Goal: Navigation & Orientation: Find specific page/section

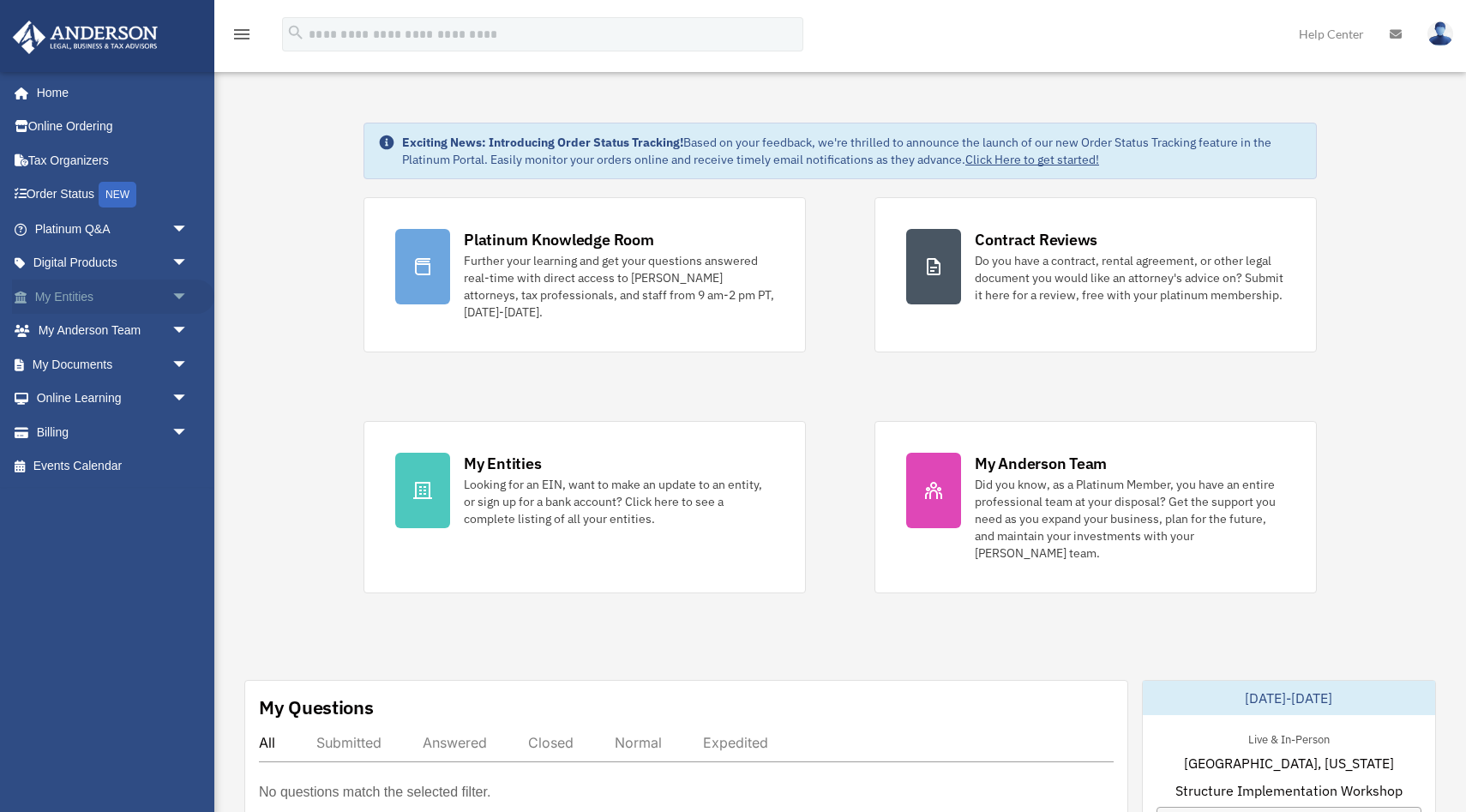
click at [65, 301] on link "My Entities arrow_drop_down" at bounding box center [112, 296] width 202 height 34
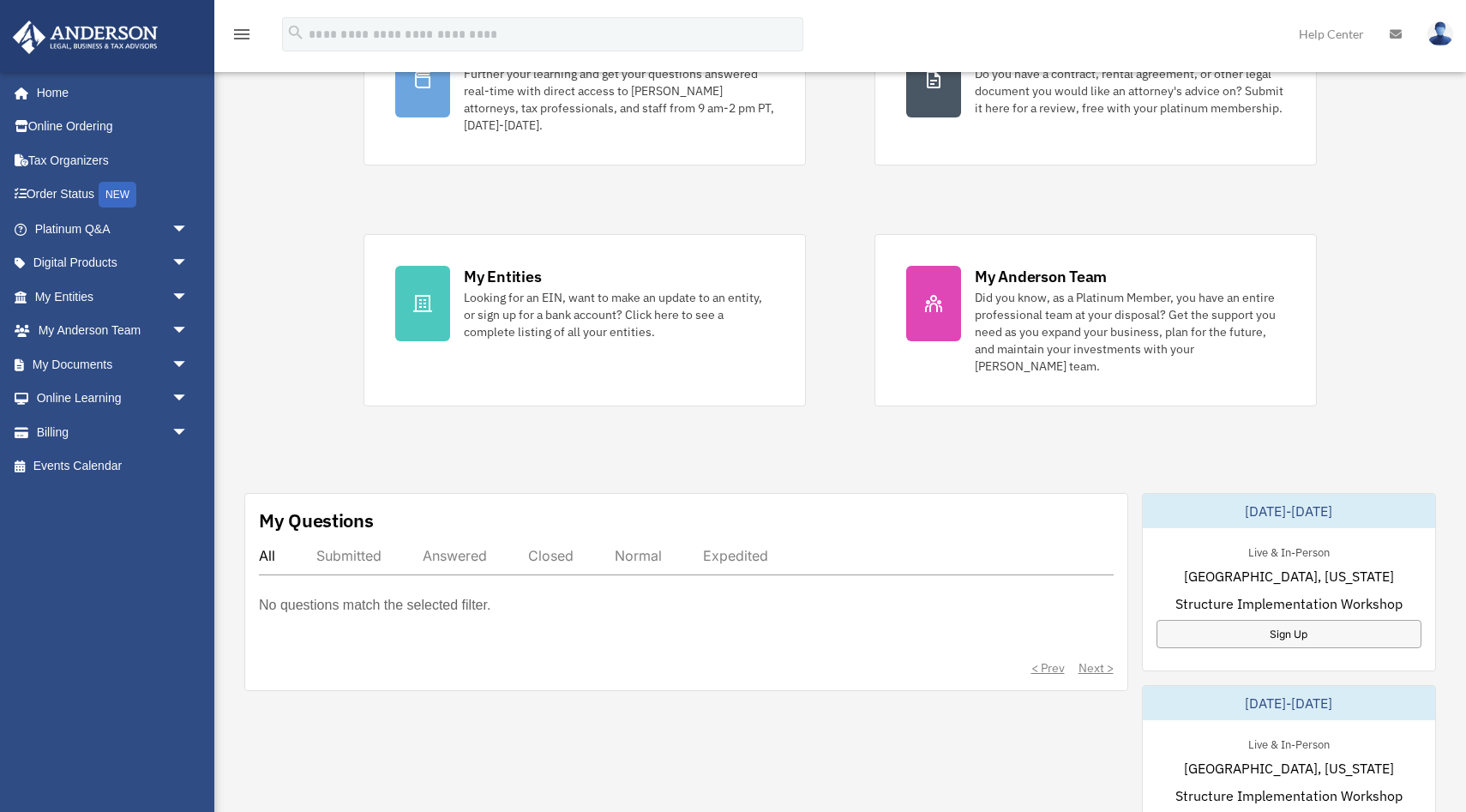
scroll to position [206, 0]
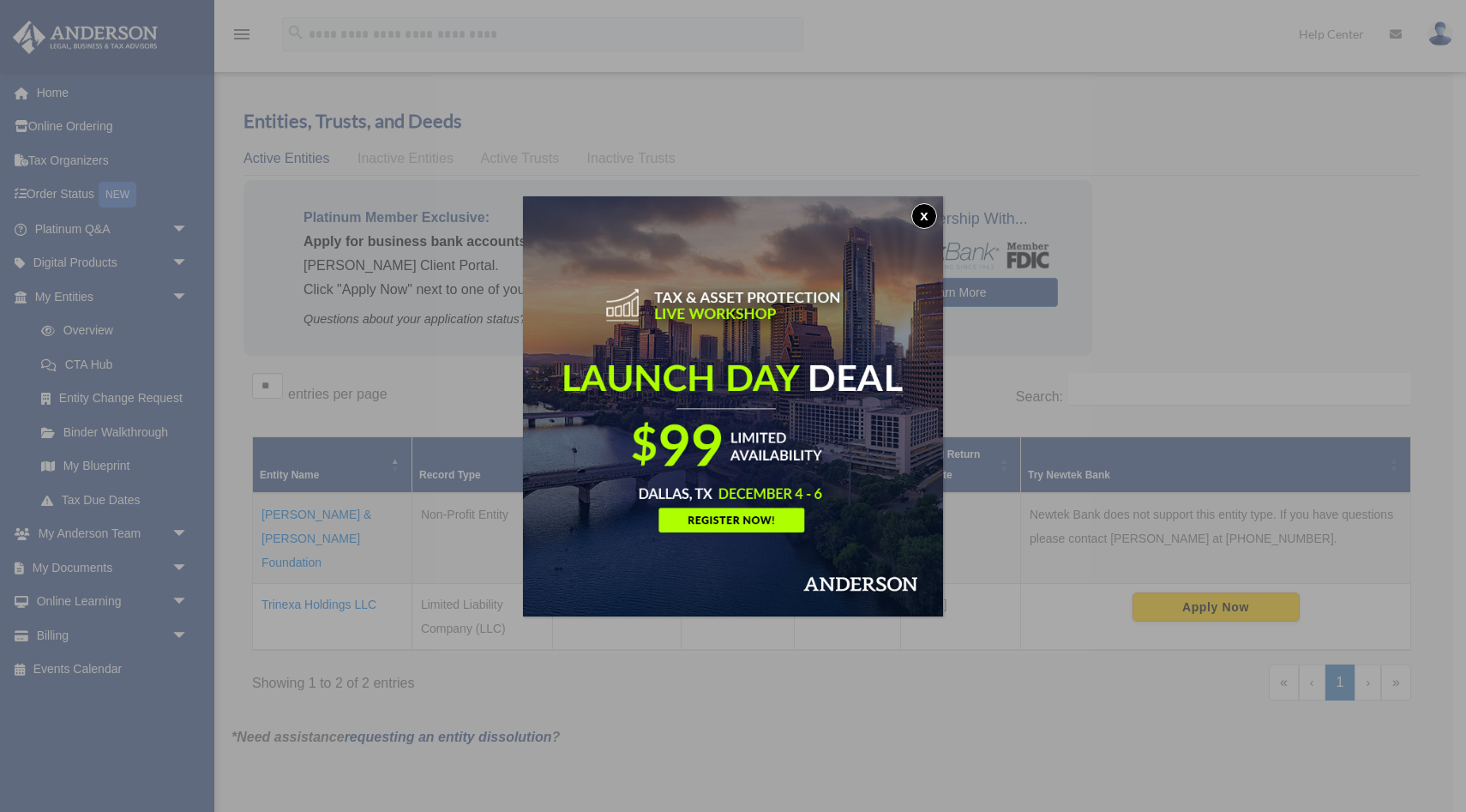
click at [928, 218] on button "x" at bounding box center [924, 216] width 26 height 26
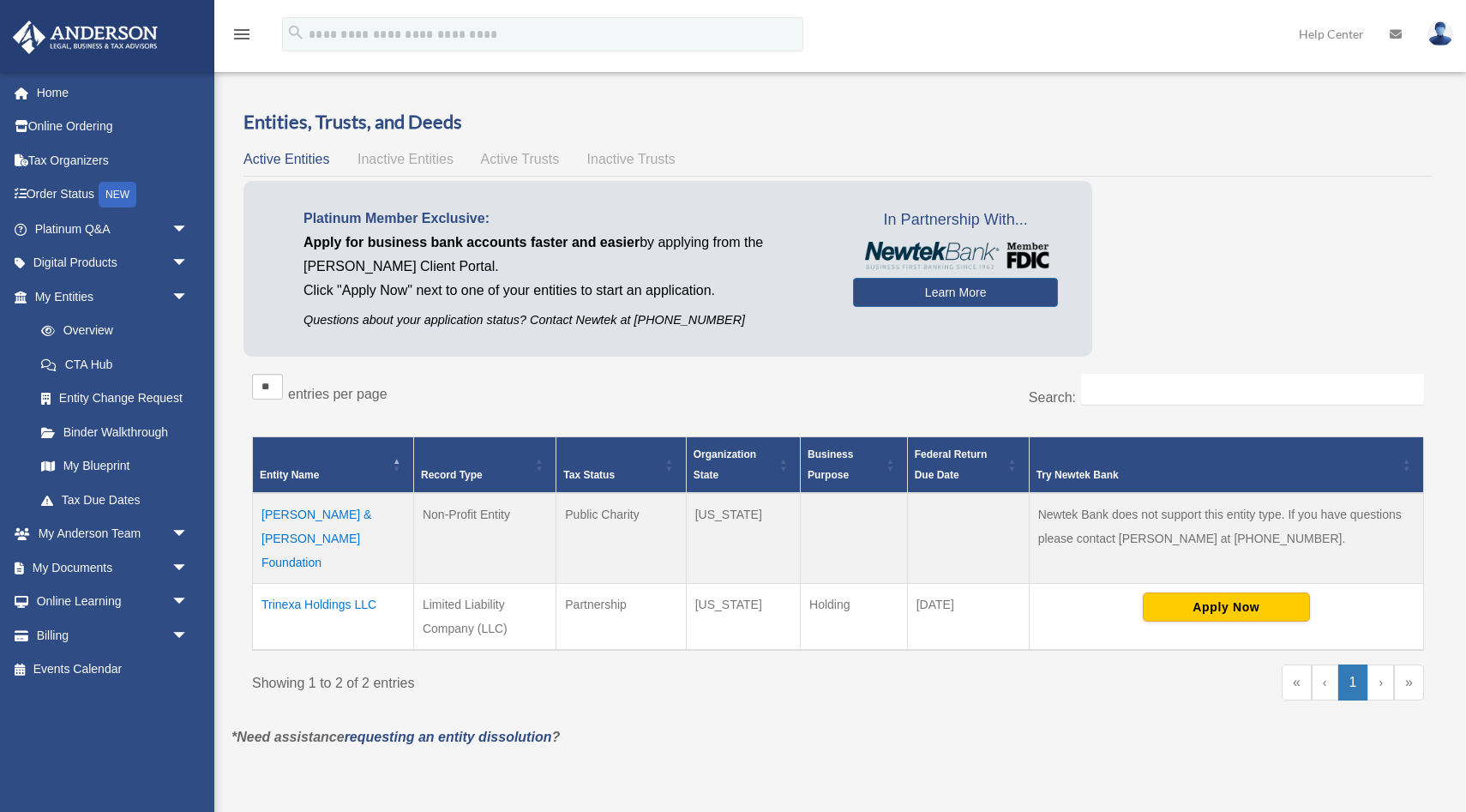
click at [318, 514] on td "[PERSON_NAME] & [PERSON_NAME] Foundation" at bounding box center [333, 538] width 161 height 91
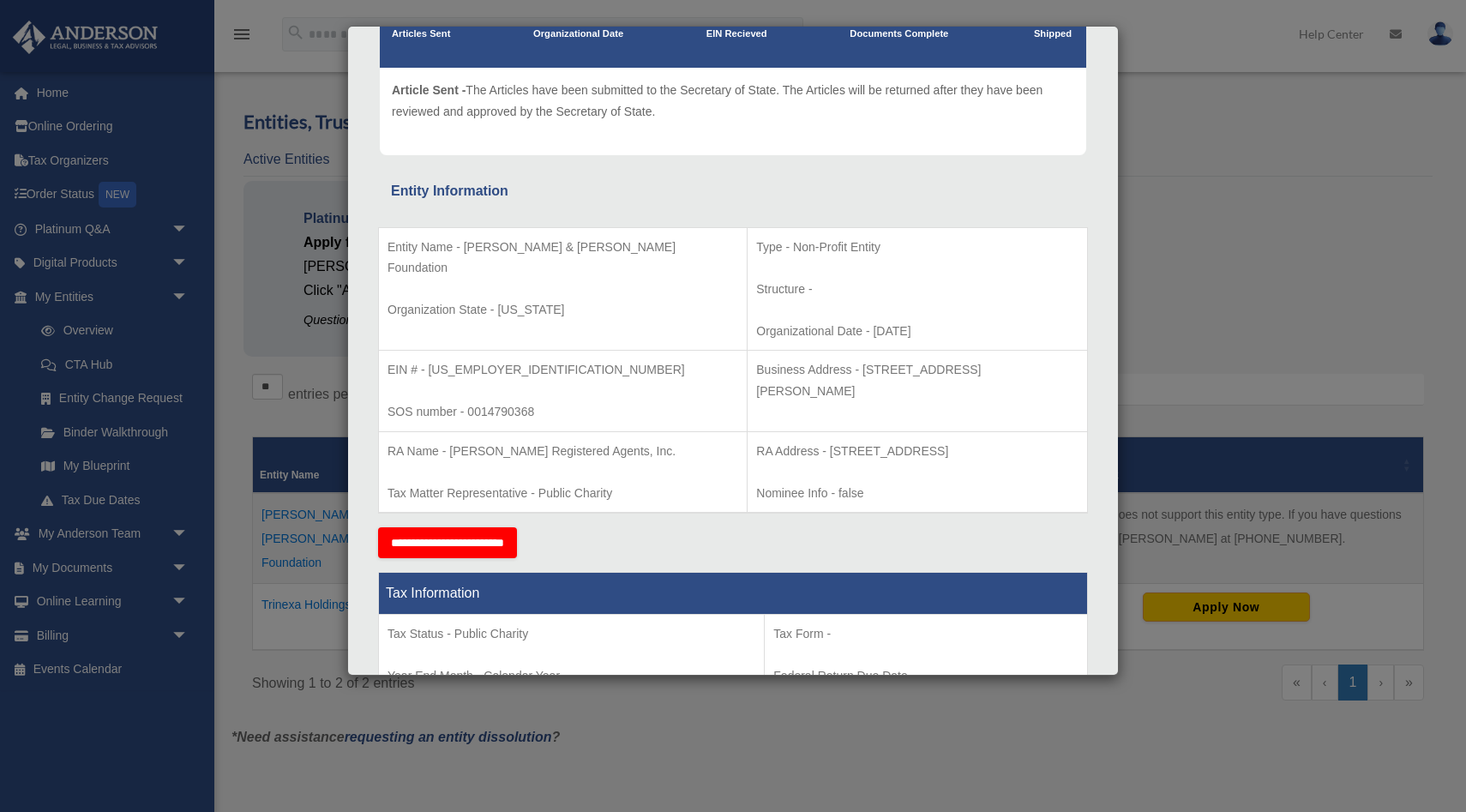
scroll to position [168, 0]
